Goal: Information Seeking & Learning: Learn about a topic

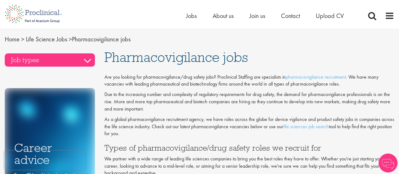
click at [46, 56] on h3 "Job types" at bounding box center [50, 59] width 90 height 13
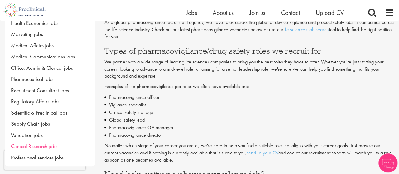
scroll to position [126, 0]
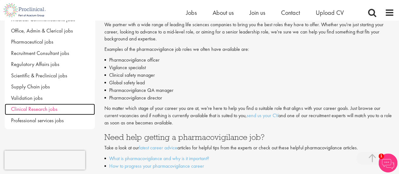
click at [65, 112] on link "Clinical Research jobs" at bounding box center [50, 108] width 90 height 11
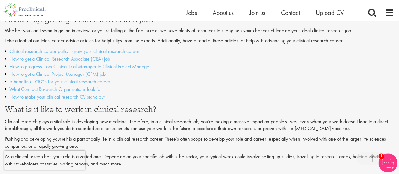
scroll to position [567, 0]
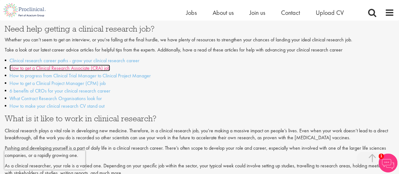
click at [78, 64] on link "How to get a Clinical Research Associate (CRA) job" at bounding box center [59, 67] width 101 height 7
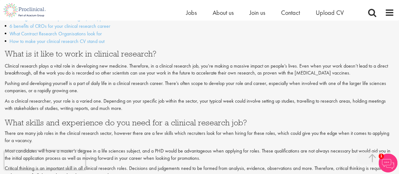
scroll to position [725, 0]
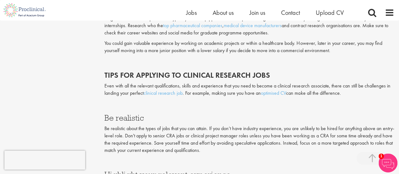
scroll to position [693, 0]
